Goal: Task Accomplishment & Management: Use online tool/utility

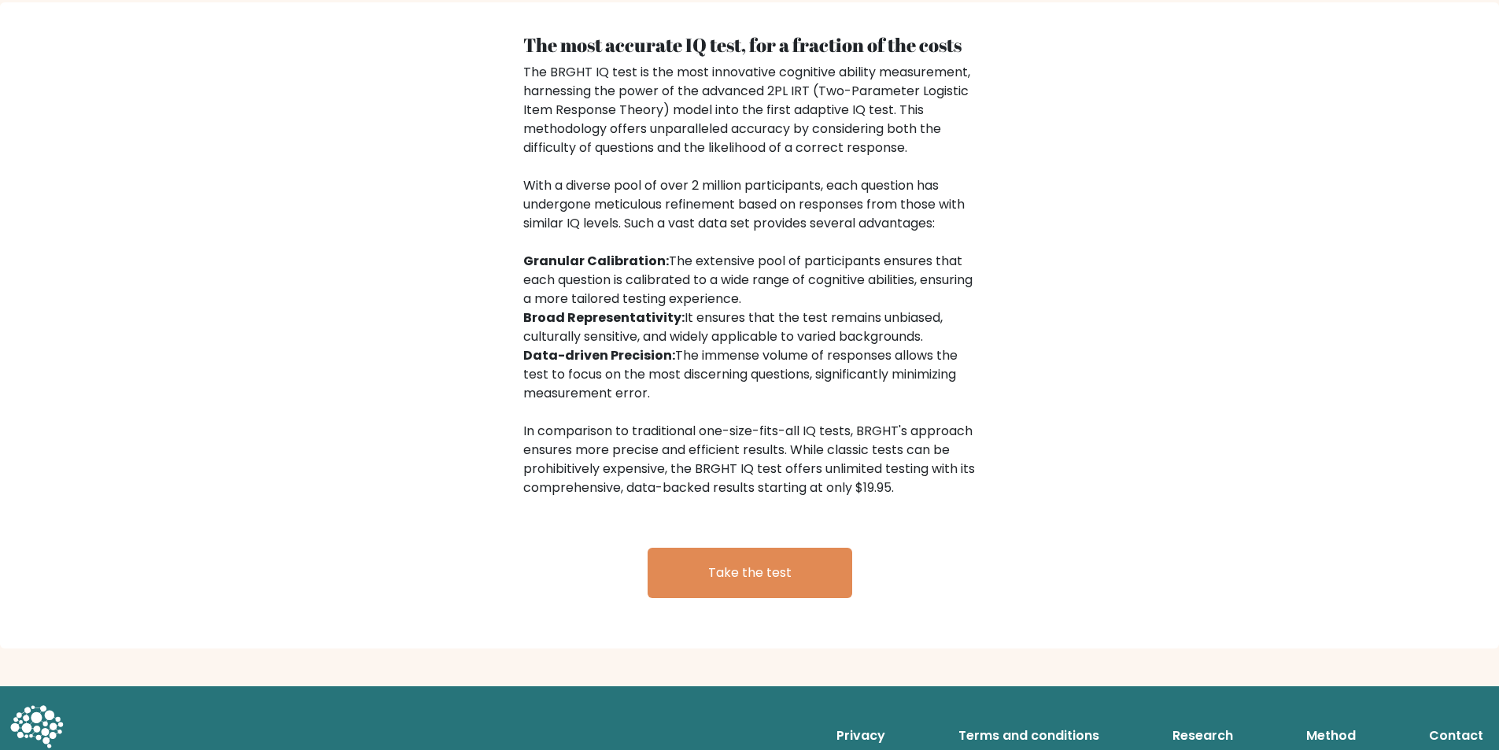
scroll to position [2399, 0]
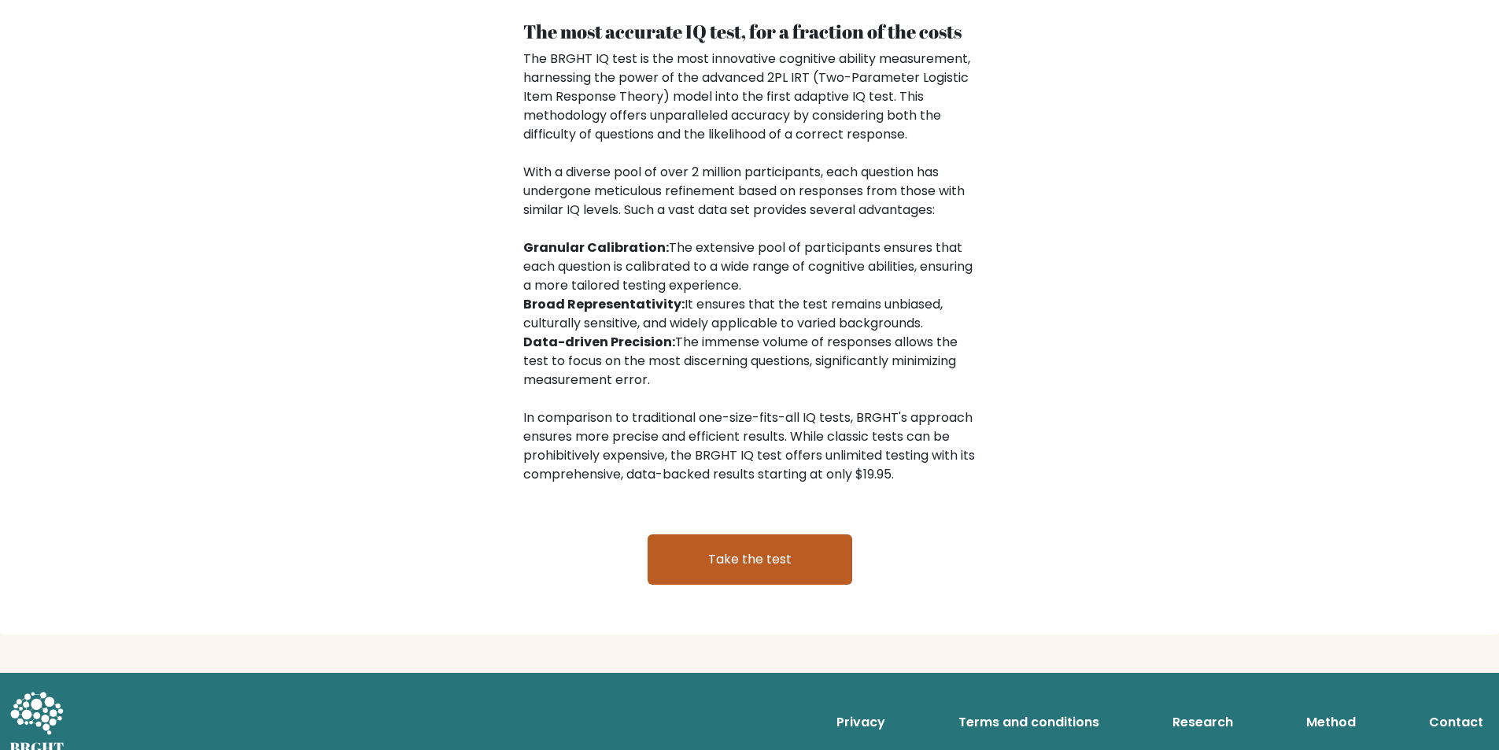
click at [736, 534] on link "Take the test" at bounding box center [749, 559] width 205 height 50
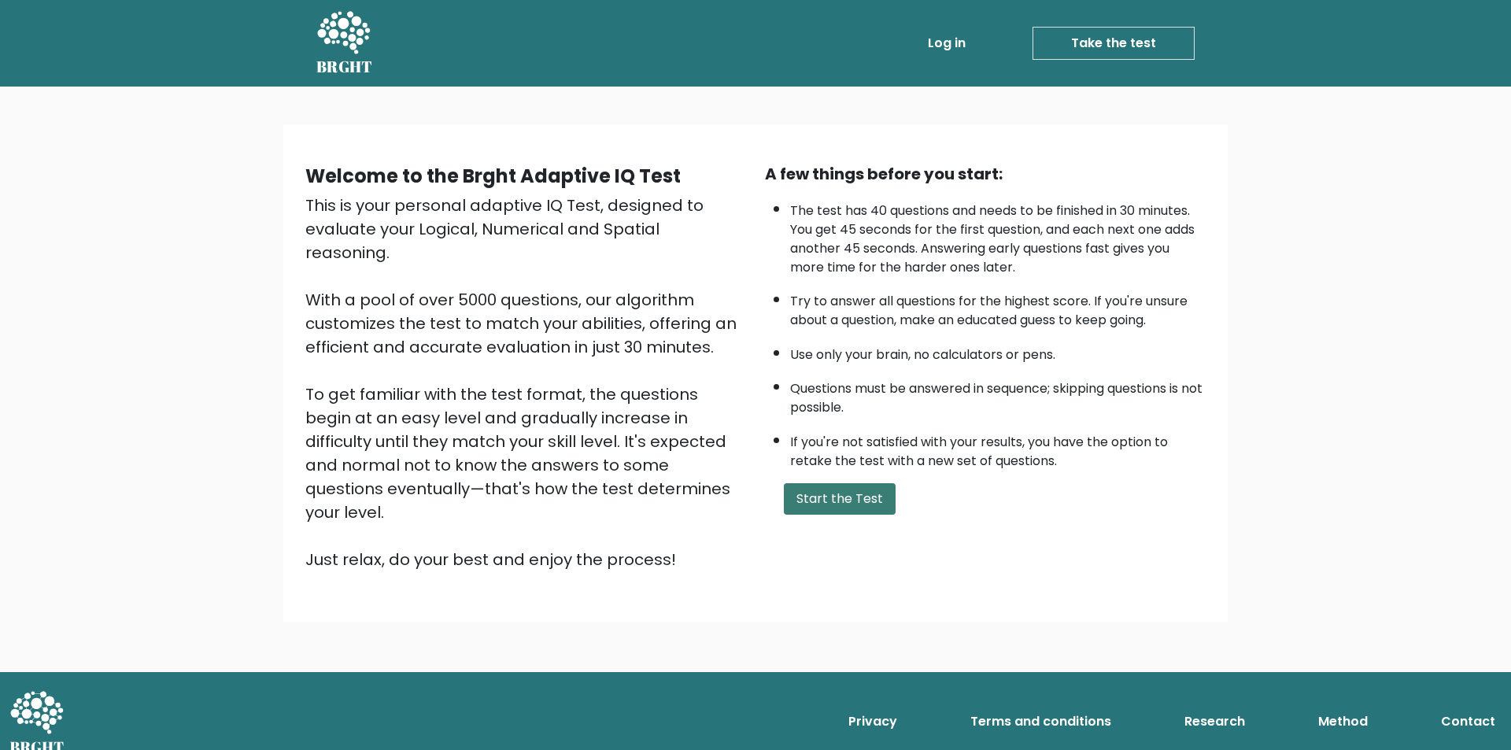
click at [821, 493] on button "Start the Test" at bounding box center [840, 498] width 112 height 31
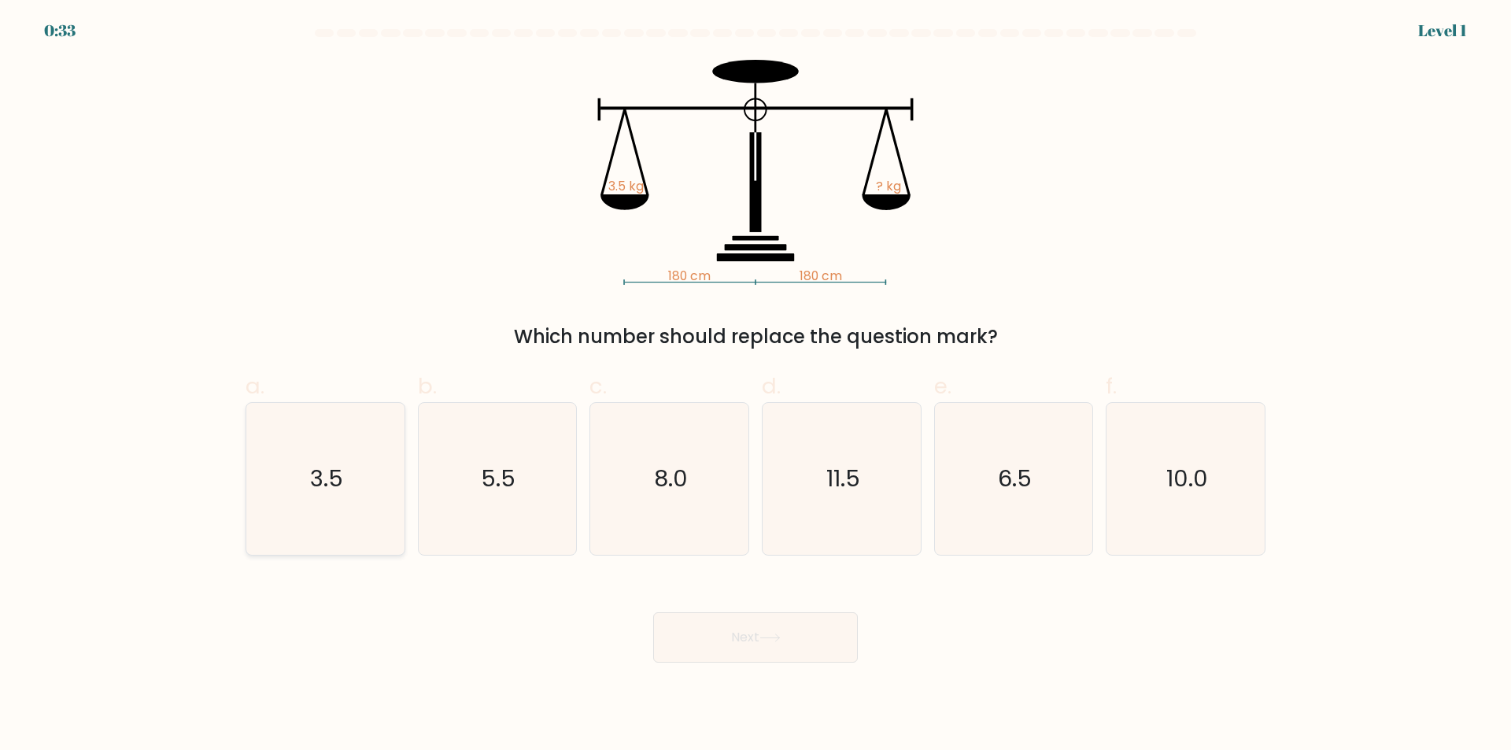
click at [394, 461] on icon "3.5" at bounding box center [325, 479] width 152 height 152
click at [755, 385] on input "a. 3.5" at bounding box center [755, 380] width 1 height 10
radio input "true"
click at [706, 629] on button "Next" at bounding box center [755, 637] width 205 height 50
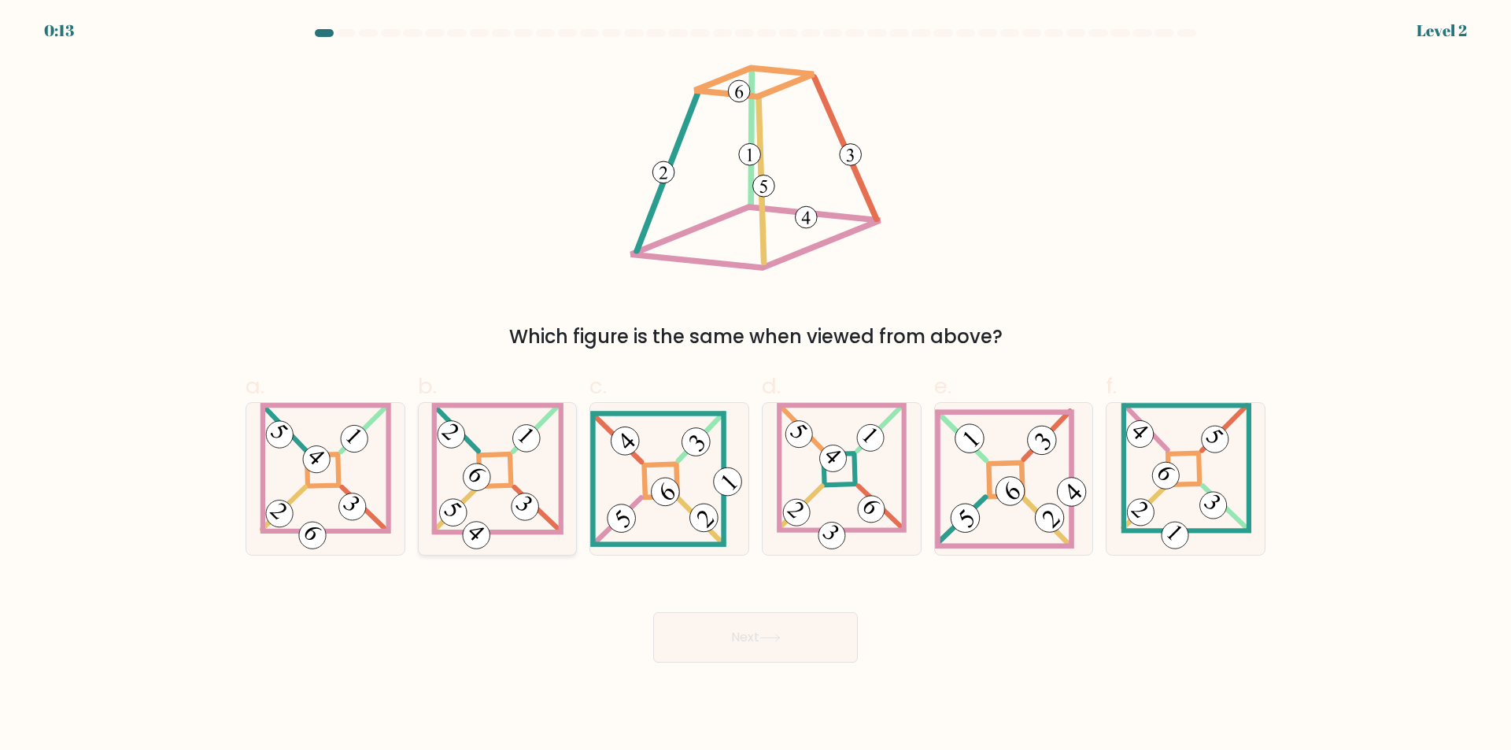
click at [493, 507] on icon at bounding box center [497, 479] width 132 height 152
click at [755, 385] on input "b." at bounding box center [755, 380] width 1 height 10
radio input "true"
drag, startPoint x: 738, startPoint y: 603, endPoint x: 744, endPoint y: 611, distance: 10.7
click at [743, 610] on div "Next" at bounding box center [755, 618] width 1038 height 88
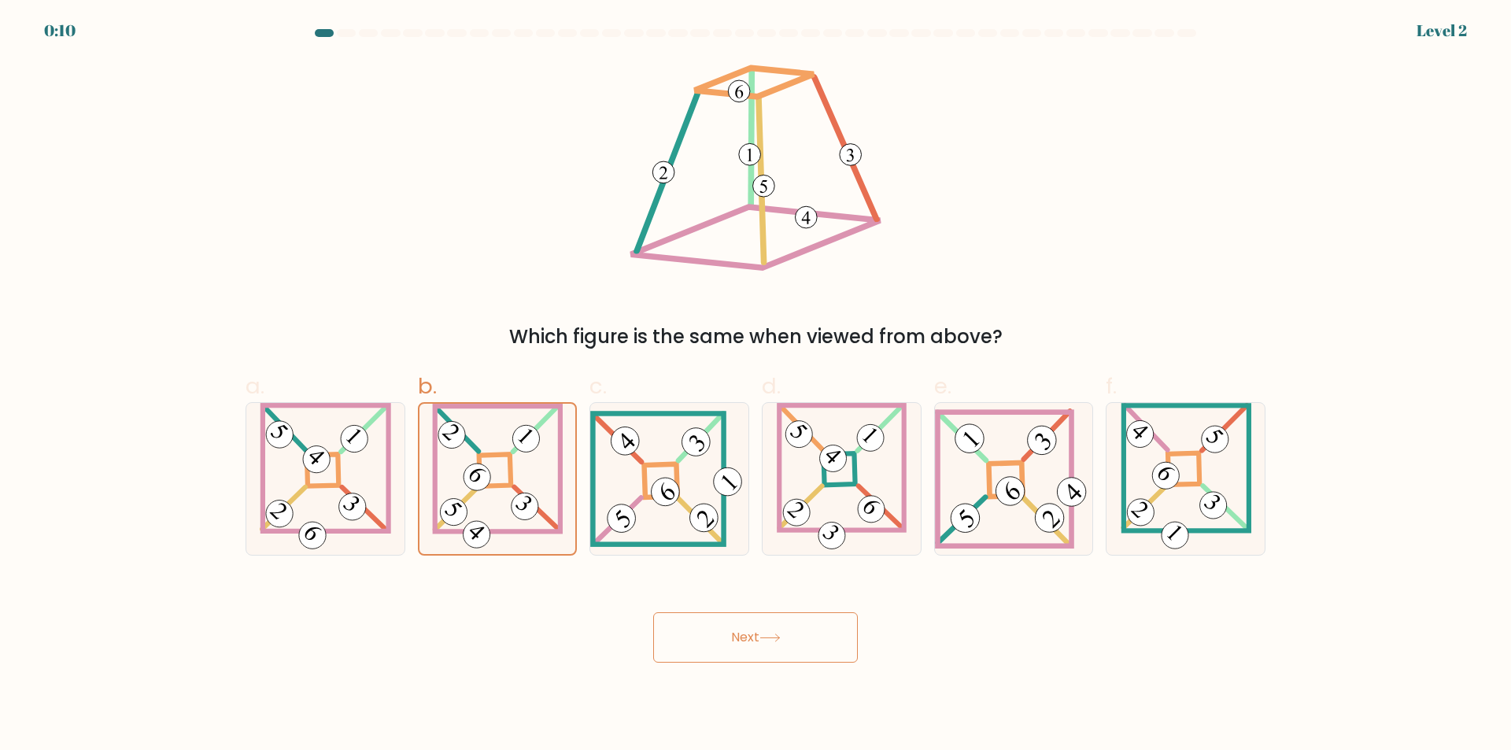
click at [757, 631] on button "Next" at bounding box center [755, 637] width 205 height 50
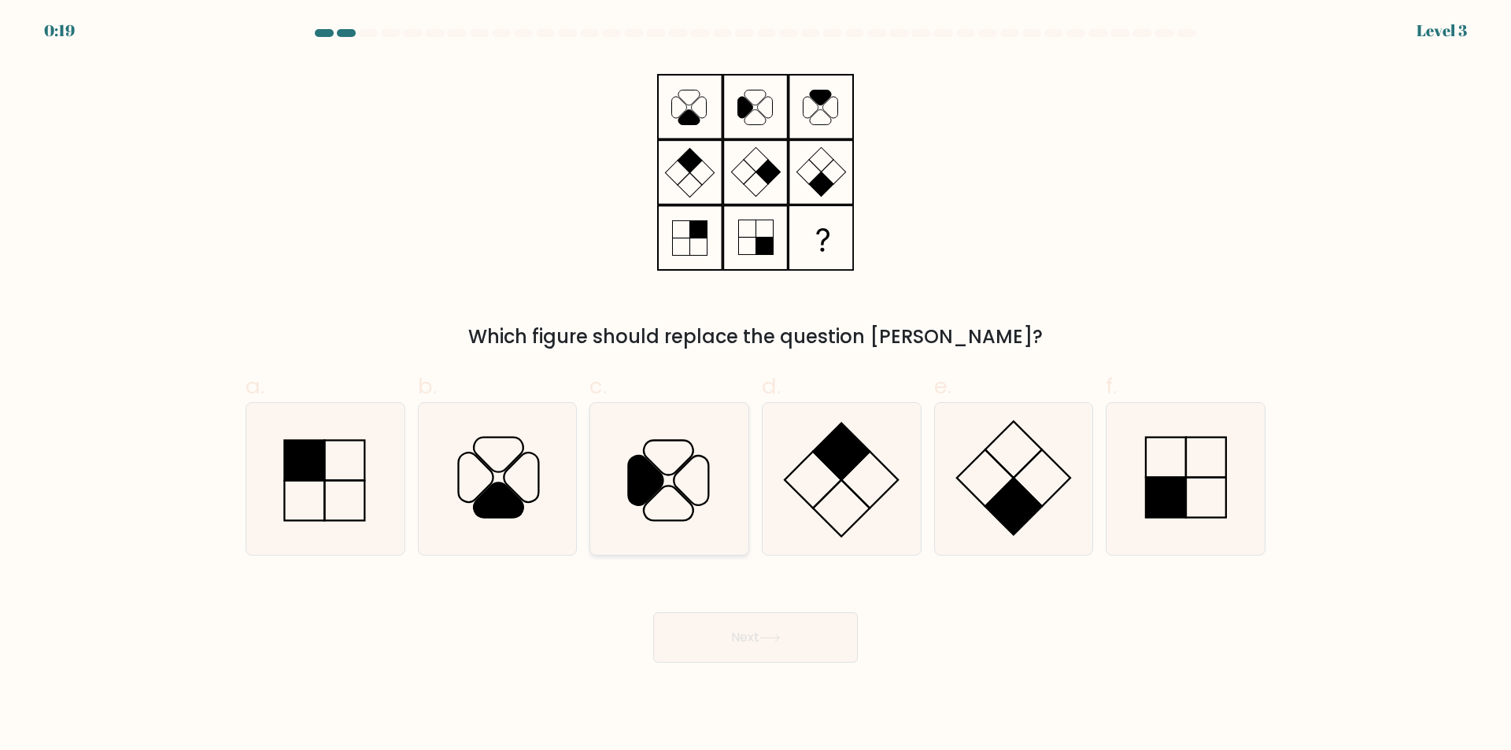
click at [657, 462] on icon at bounding box center [669, 479] width 152 height 152
click at [755, 385] on input "c." at bounding box center [755, 380] width 1 height 10
radio input "true"
